Goal: Information Seeking & Learning: Learn about a topic

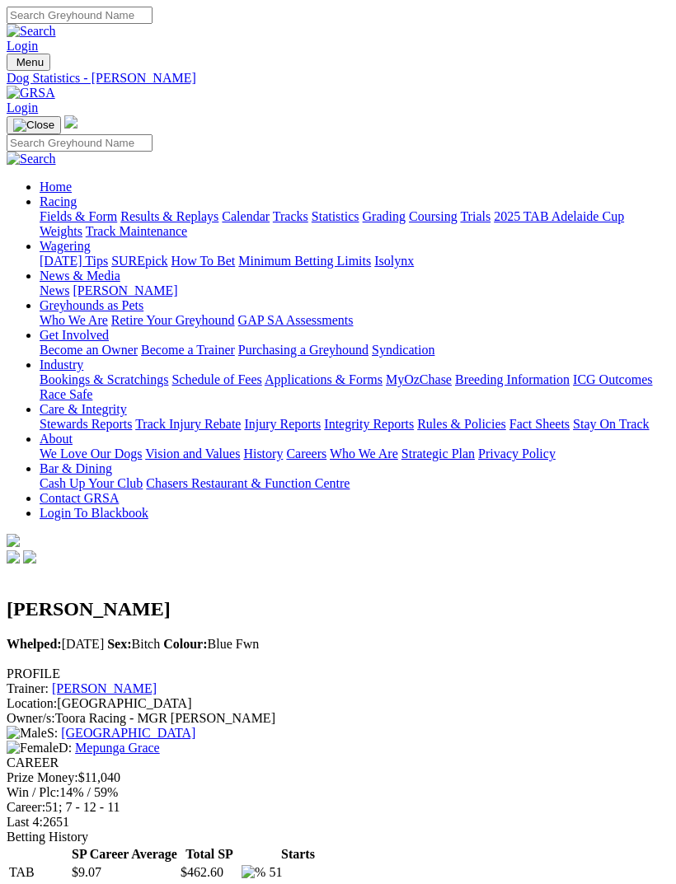
click at [13, 66] on img "Toggle navigation" at bounding box center [13, 66] width 0 height 0
click at [117, 223] on link "Fields & Form" at bounding box center [78, 216] width 77 height 14
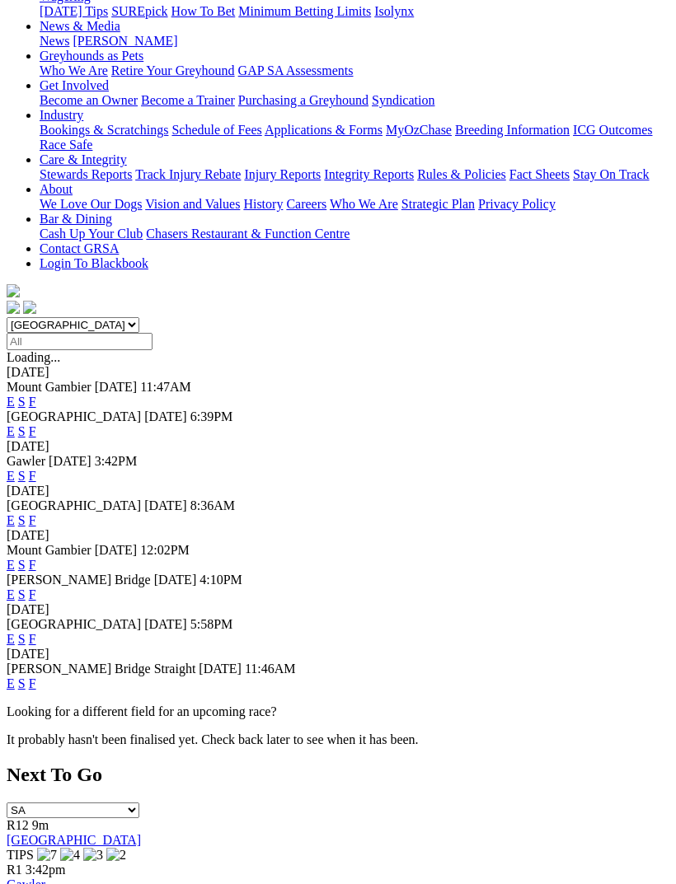
click at [36, 632] on link "F" at bounding box center [32, 639] width 7 height 14
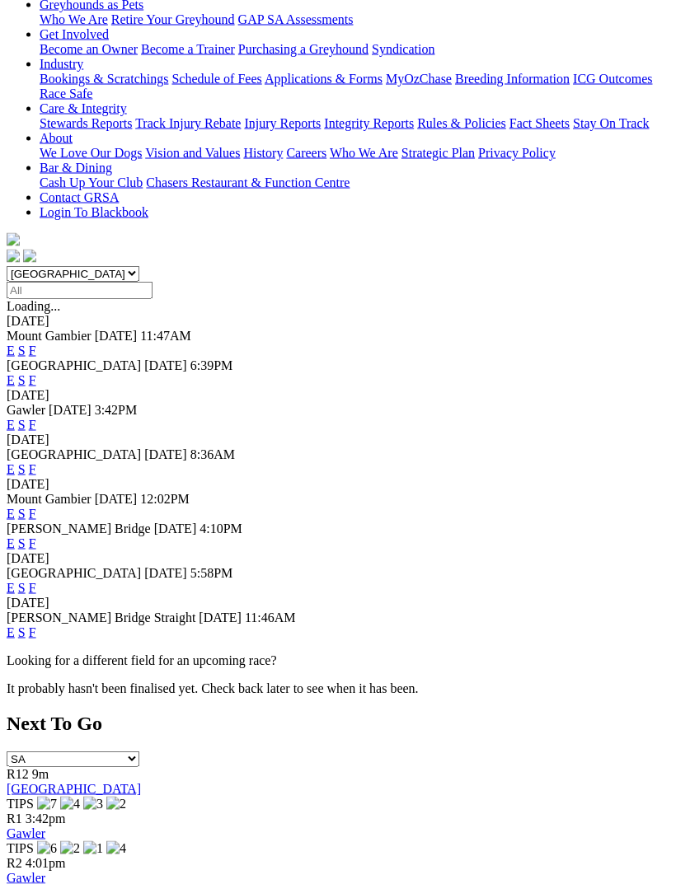
scroll to position [302, 0]
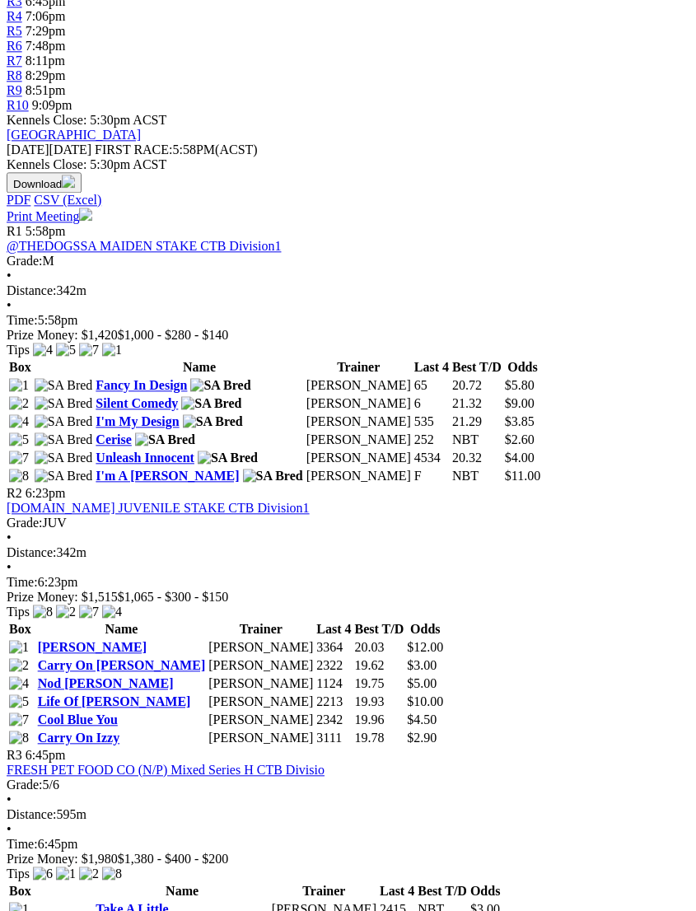
scroll to position [655, 0]
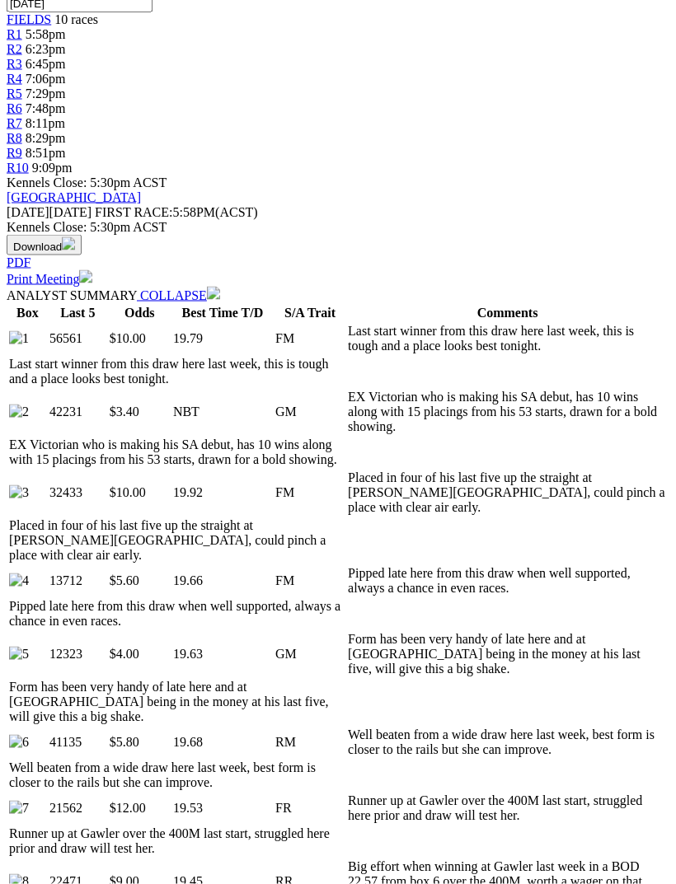
scroll to position [587, 0]
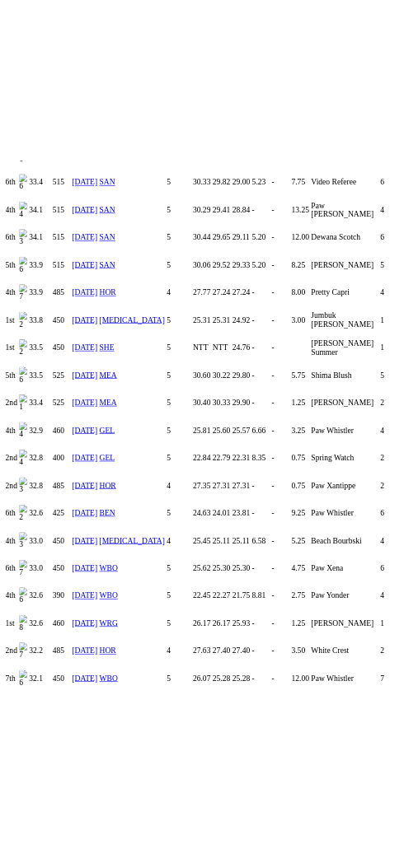
scroll to position [2578, 0]
